Goal: Understand process/instructions: Learn how to perform a task or action

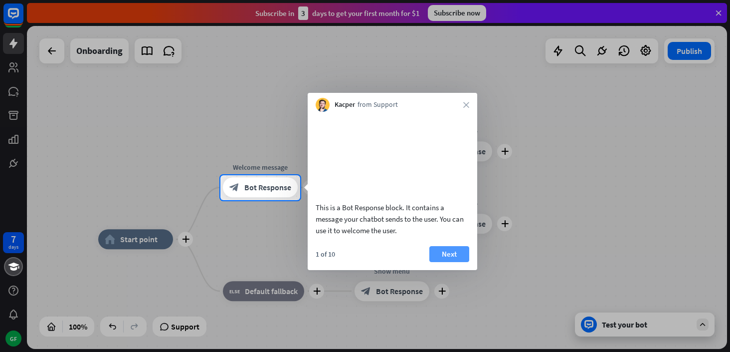
click at [449, 262] on button "Next" at bounding box center [449, 254] width 40 height 16
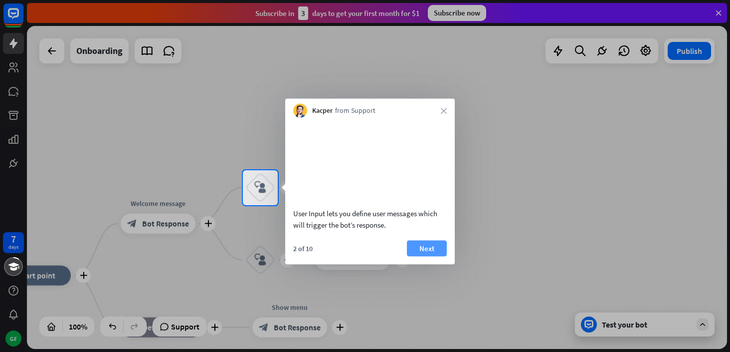
click at [432, 256] on button "Next" at bounding box center [427, 248] width 40 height 16
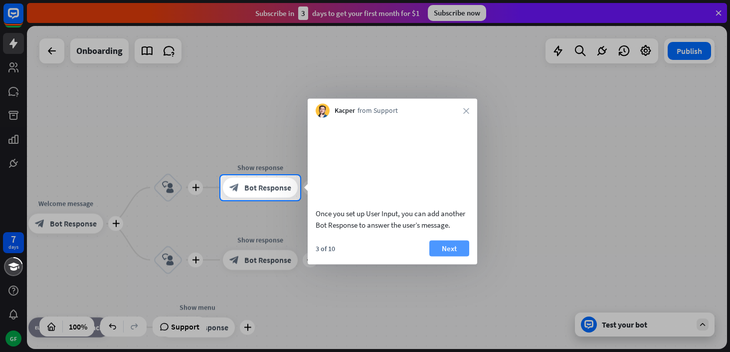
click at [454, 256] on button "Next" at bounding box center [449, 248] width 40 height 16
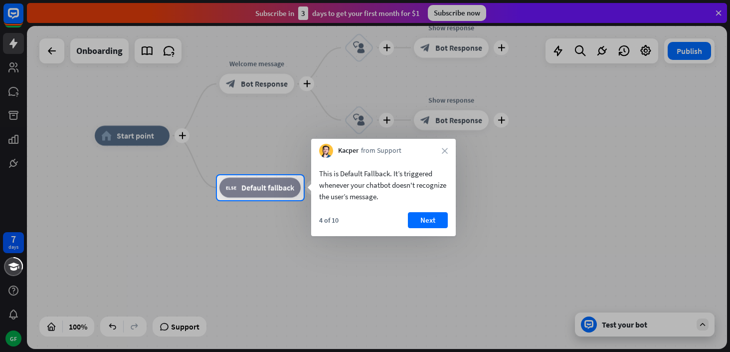
click at [177, 243] on div at bounding box center [365, 276] width 730 height 152
click at [428, 219] on button "Next" at bounding box center [428, 220] width 40 height 16
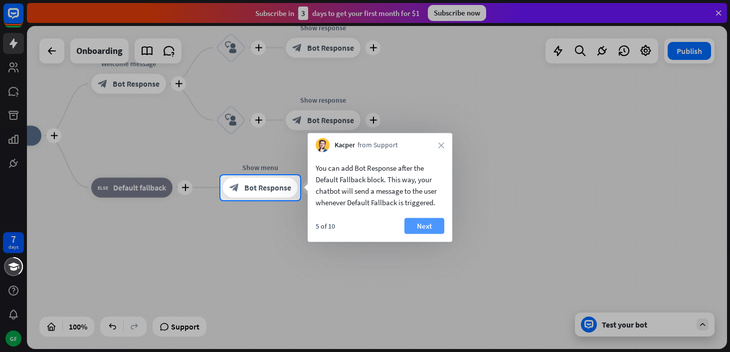
click at [431, 223] on button "Next" at bounding box center [424, 226] width 40 height 16
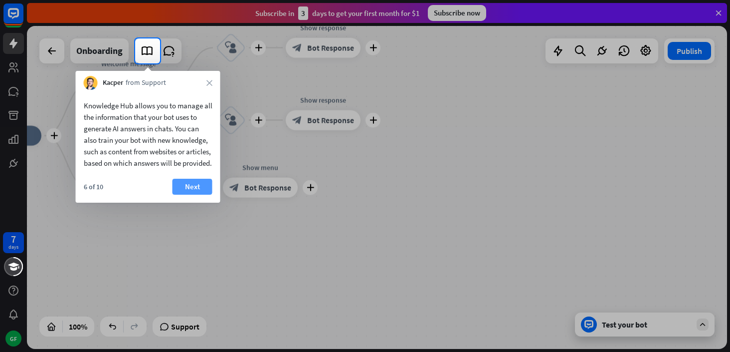
click at [195, 194] on button "Next" at bounding box center [193, 187] width 40 height 16
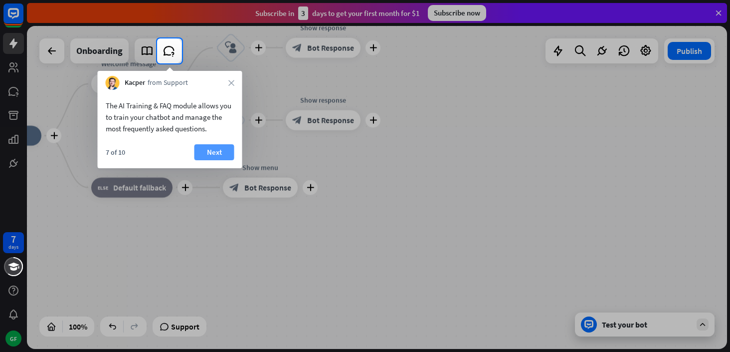
click at [216, 152] on button "Next" at bounding box center [214, 152] width 40 height 16
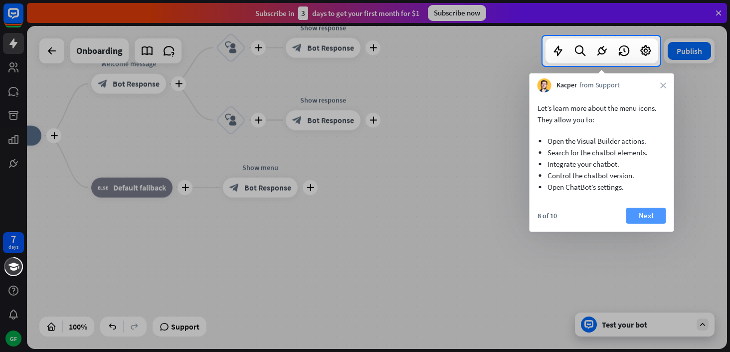
click at [642, 213] on button "Next" at bounding box center [646, 215] width 40 height 16
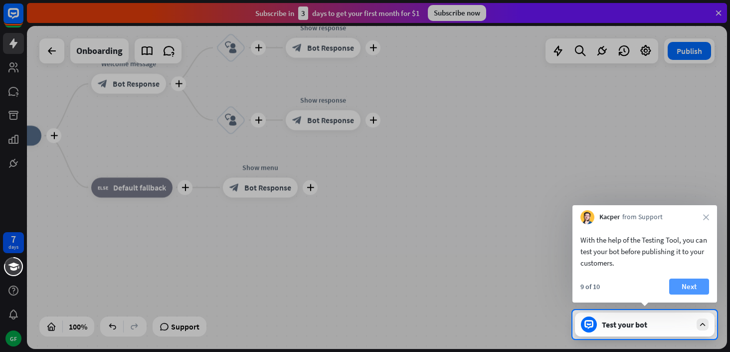
click at [683, 280] on button "Next" at bounding box center [689, 286] width 40 height 16
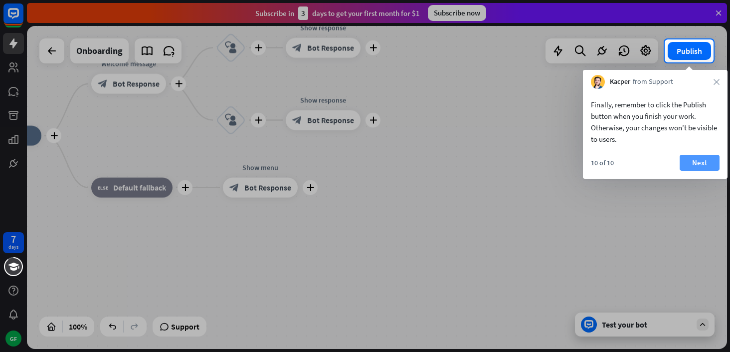
click at [697, 160] on button "Next" at bounding box center [700, 163] width 40 height 16
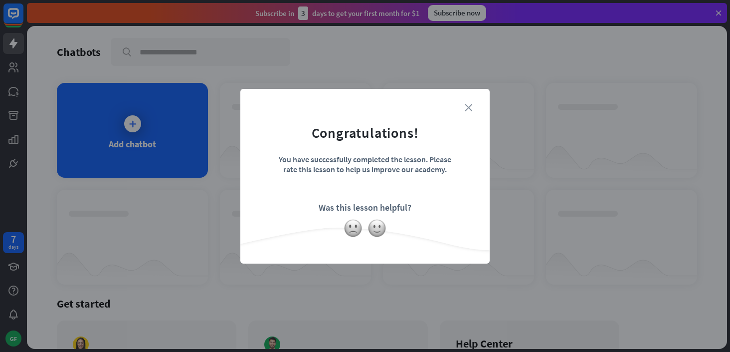
click at [467, 107] on icon "close" at bounding box center [468, 107] width 7 height 7
